Goal: Find specific page/section: Find specific page/section

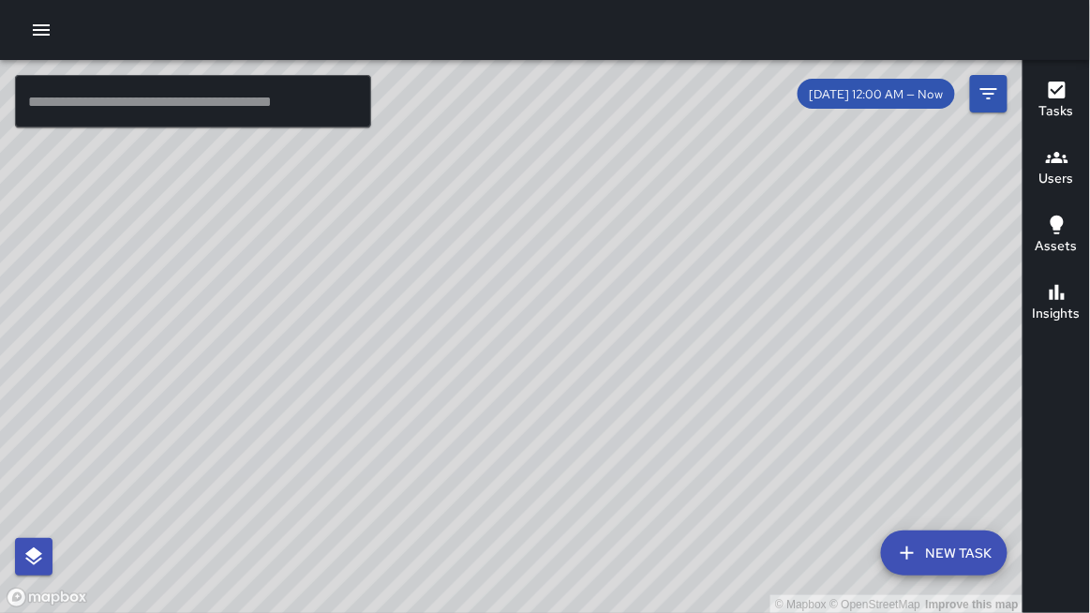
click at [231, 20] on div at bounding box center [545, 30] width 1090 height 60
drag, startPoint x: 169, startPoint y: 503, endPoint x: 168, endPoint y: 1, distance: 502.3
click at [168, 1] on div at bounding box center [545, 30] width 1090 height 60
drag, startPoint x: 169, startPoint y: 217, endPoint x: 240, endPoint y: 223, distance: 71.4
click at [241, 223] on div "© Mapbox © OpenStreetMap Improve this map" at bounding box center [511, 337] width 1023 height 554
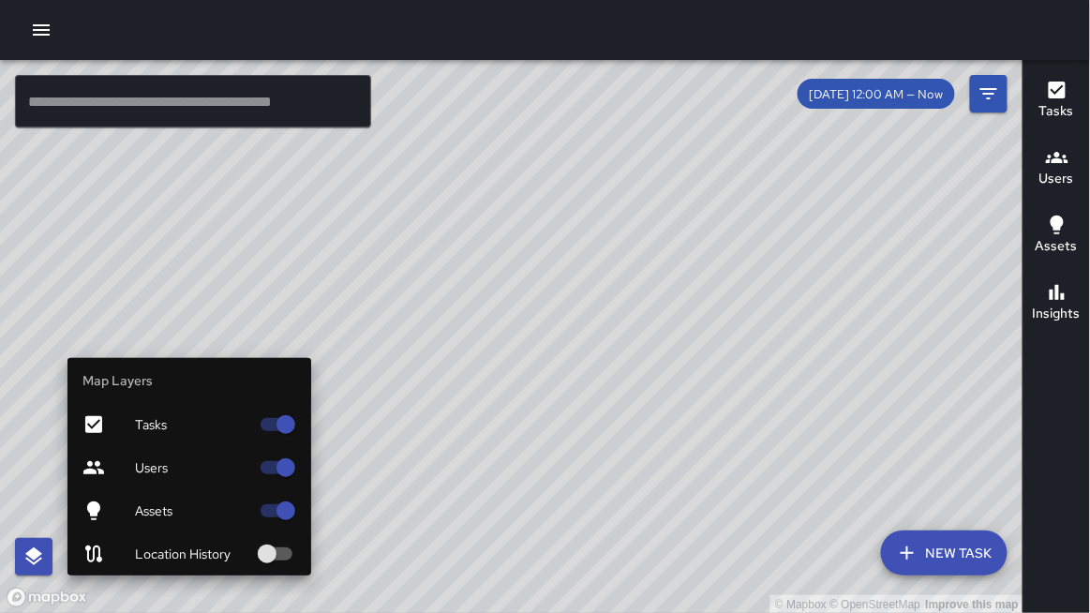
click at [168, 499] on div "Assets" at bounding box center [189, 510] width 244 height 43
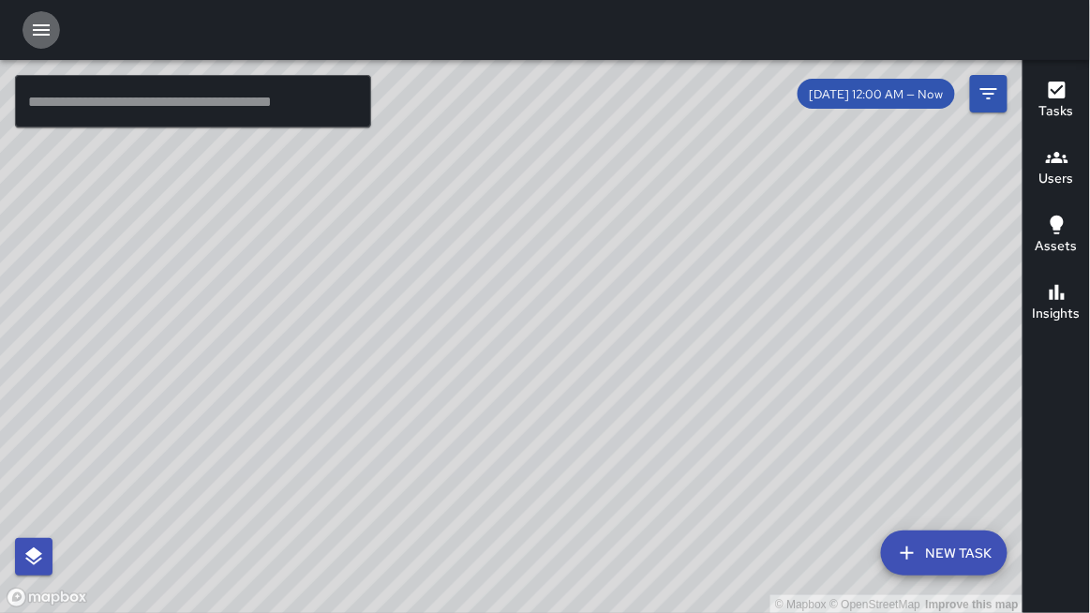
click at [25, 26] on button "button" at bounding box center [40, 29] width 37 height 37
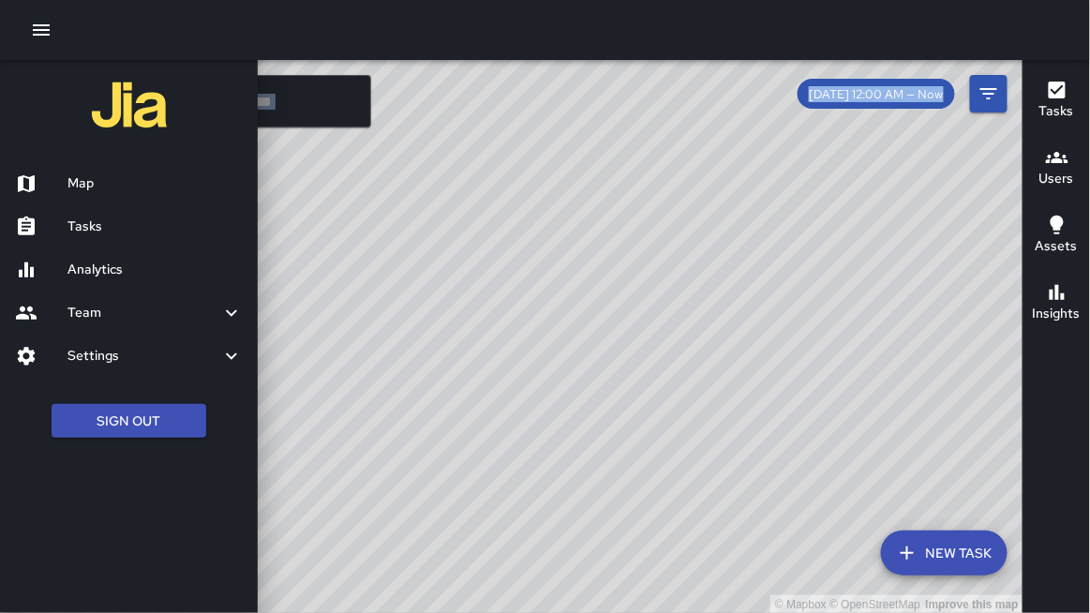
drag, startPoint x: 290, startPoint y: 17, endPoint x: 290, endPoint y: 518, distance: 501.3
click at [290, 17] on div at bounding box center [545, 30] width 1090 height 60
click at [326, 105] on div at bounding box center [545, 306] width 1090 height 613
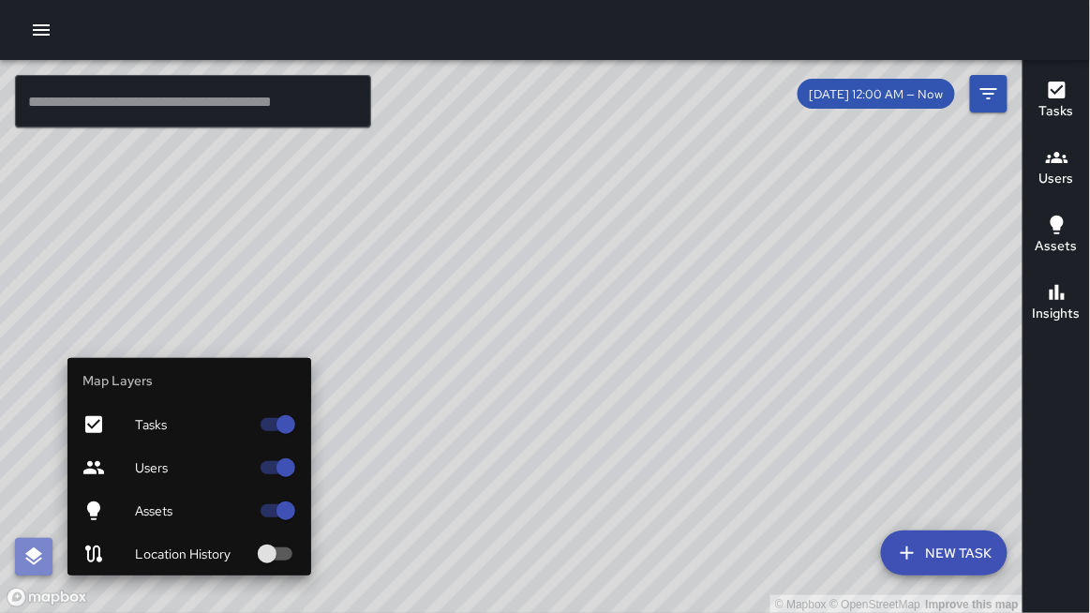
click at [34, 543] on button "button" at bounding box center [33, 556] width 37 height 37
click at [138, 513] on span "Assets" at bounding box center [192, 510] width 114 height 19
